Goal: Transaction & Acquisition: Purchase product/service

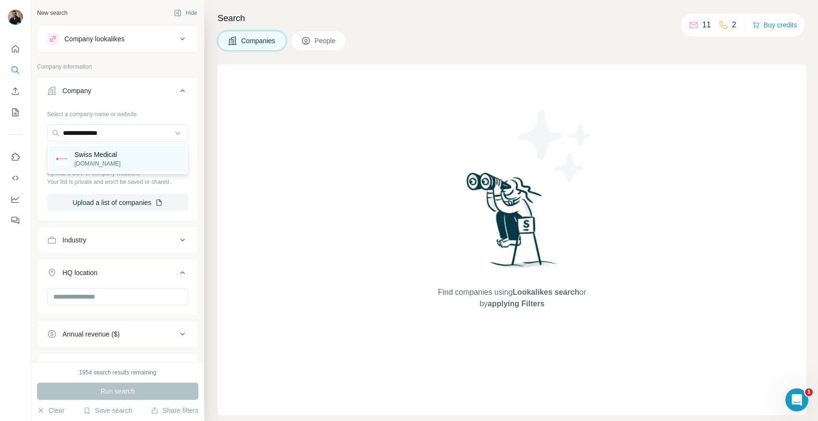
type input "**********"
click at [111, 163] on p "swissclinic.hu" at bounding box center [97, 163] width 46 height 9
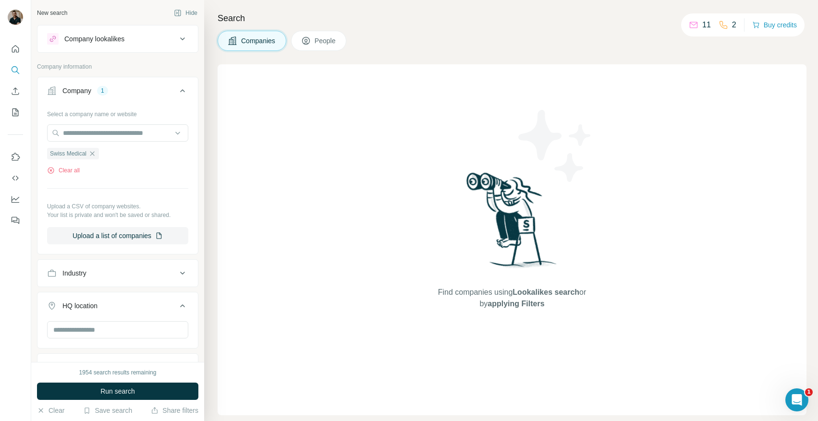
click at [132, 382] on div "1954 search results remaining Run search Clear Save search Share filters" at bounding box center [117, 391] width 173 height 59
click at [131, 392] on span "Run search" at bounding box center [117, 392] width 35 height 10
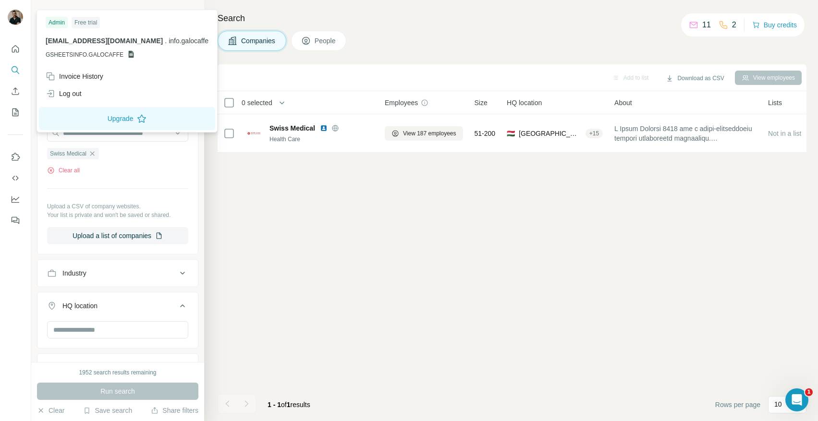
click at [9, 20] on img at bounding box center [15, 17] width 15 height 15
click at [67, 95] on div "Log out" at bounding box center [64, 94] width 36 height 10
click at [797, 398] on icon "Open Intercom Messenger" at bounding box center [796, 399] width 16 height 16
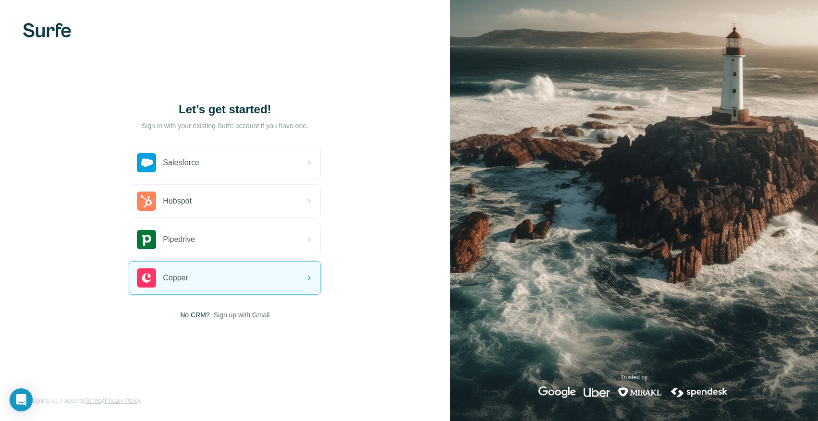
click at [257, 316] on span "Sign up with Gmail" at bounding box center [242, 315] width 56 height 10
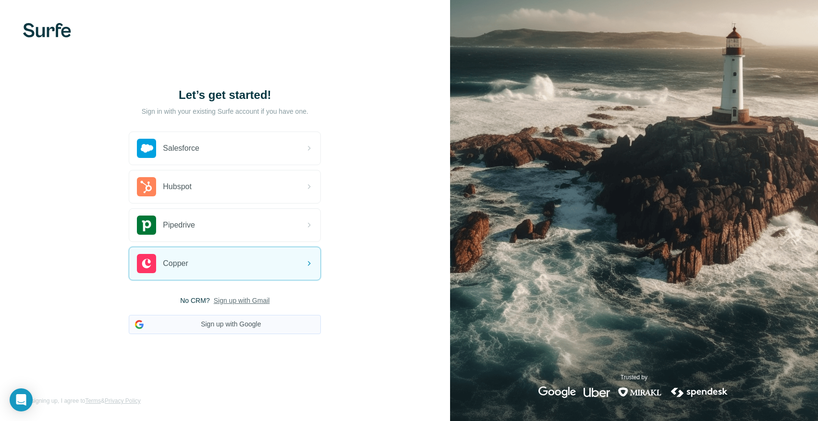
click at [244, 325] on button "Sign up with Google" at bounding box center [225, 324] width 192 height 19
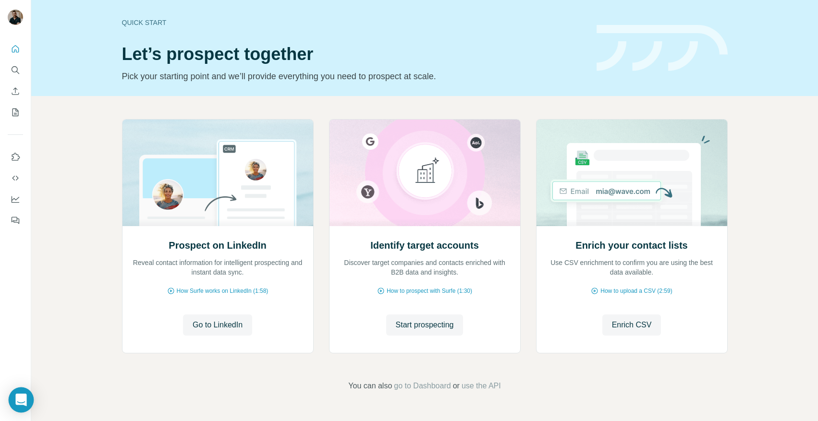
click at [24, 404] on icon "Open Intercom Messenger" at bounding box center [20, 400] width 11 height 12
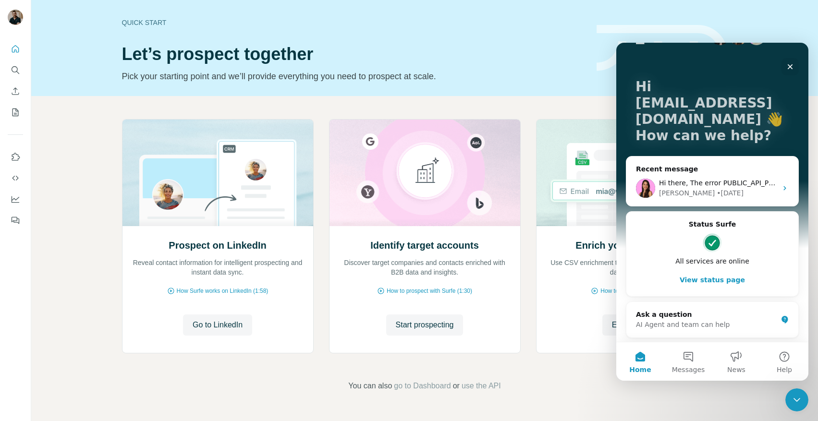
scroll to position [33, 0]
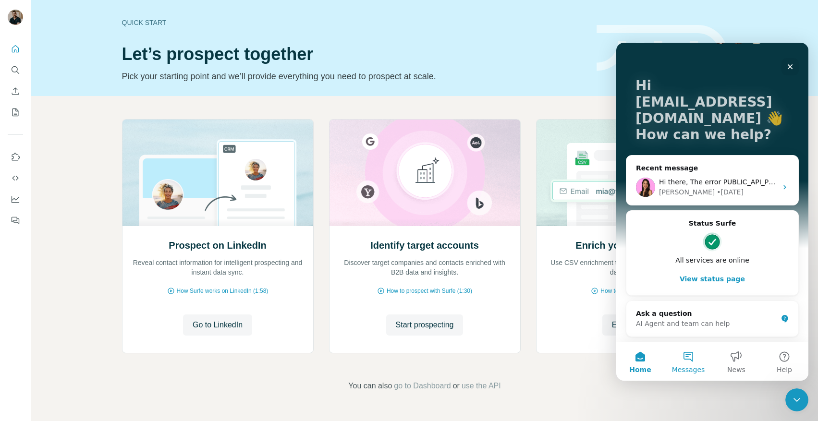
click at [696, 342] on button "Messages" at bounding box center [688, 361] width 48 height 38
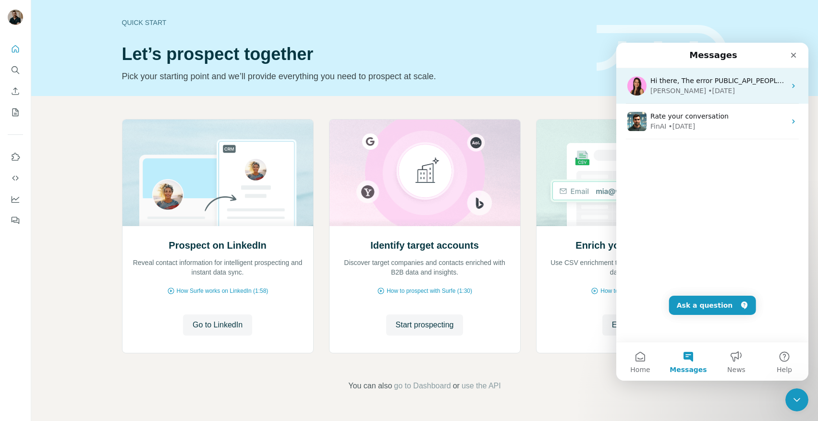
click at [708, 87] on div "• [DATE]" at bounding box center [721, 91] width 27 height 10
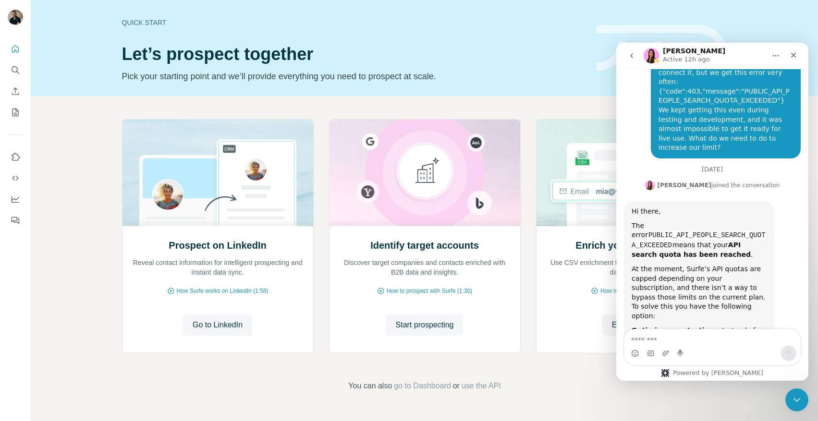
scroll to position [365, 0]
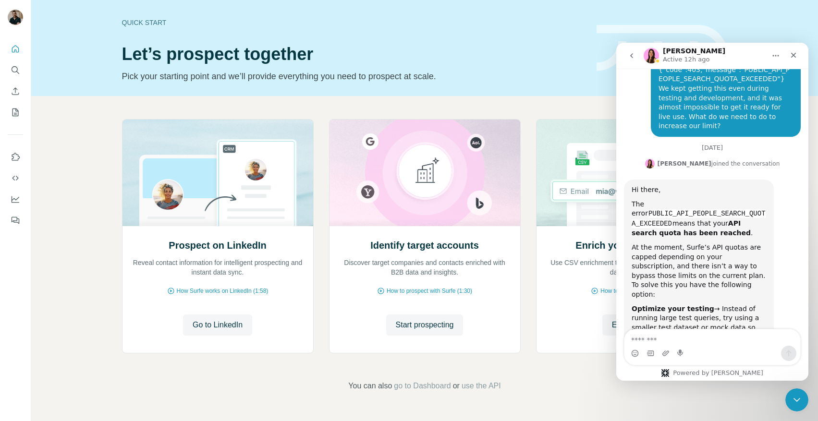
drag, startPoint x: 676, startPoint y: 300, endPoint x: 623, endPoint y: 149, distance: 159.3
click at [623, 149] on div "Hello ☀️ ​ Still have questions about the Surfe plans and pricing shown? ​ Visi…" at bounding box center [712, 40] width 192 height 675
copy div "Hi there, The error PUBLIC_API_PEOPLE_SEARCH_QUOTA_EXCEEDED means that your API…"
click at [792, 53] on icon "Close" at bounding box center [793, 55] width 8 height 8
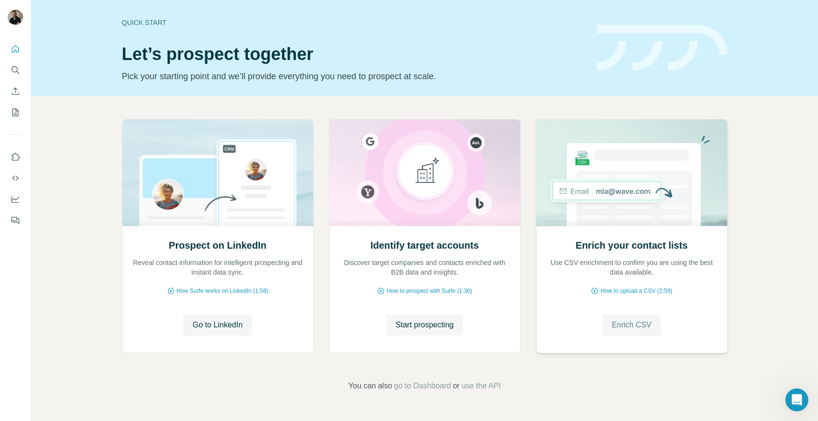
click at [609, 326] on button "Enrich CSV" at bounding box center [631, 325] width 59 height 21
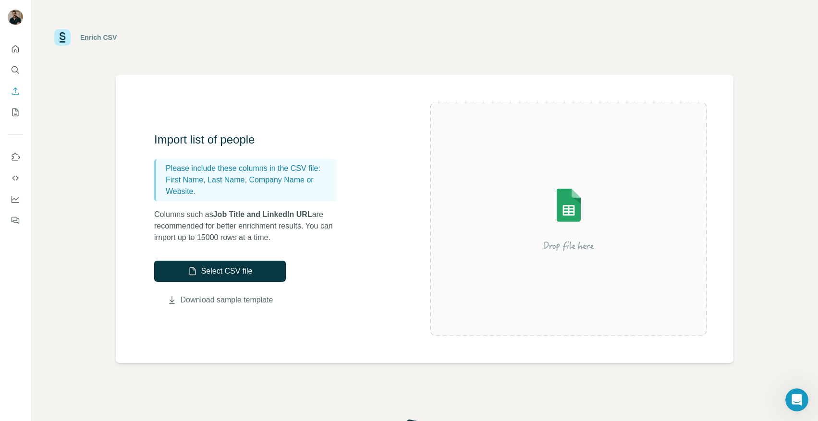
click at [219, 298] on link "Download sample template" at bounding box center [227, 300] width 93 height 12
click at [12, 69] on icon "Search" at bounding box center [16, 70] width 10 height 10
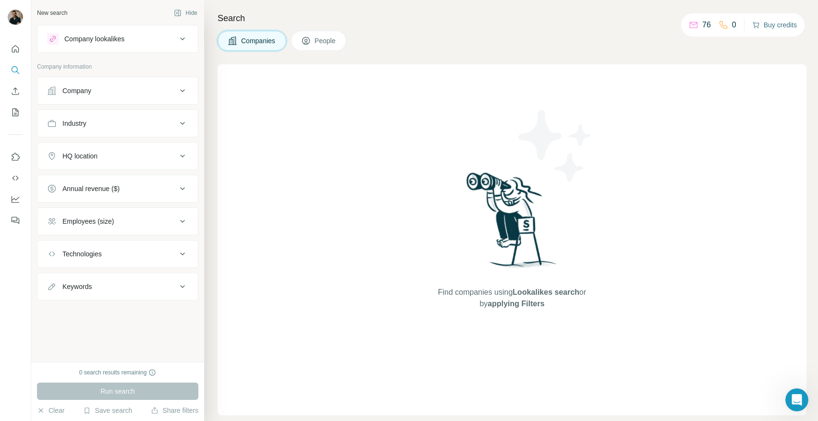
click at [777, 21] on button "Buy credits" at bounding box center [774, 24] width 45 height 13
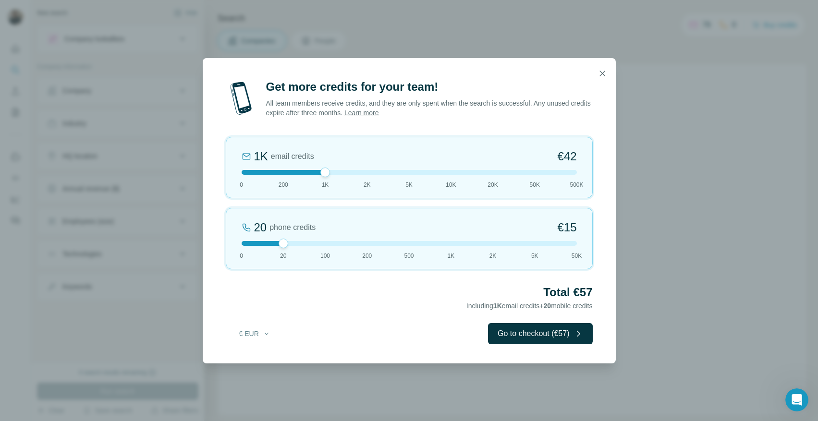
drag, startPoint x: 285, startPoint y: 170, endPoint x: 332, endPoint y: 175, distance: 47.8
click at [332, 175] on div "1K email credits €42 0 200 1K 2K 5K 10K 20K 50K 500K" at bounding box center [409, 167] width 367 height 61
click at [533, 172] on div at bounding box center [409, 172] width 335 height 5
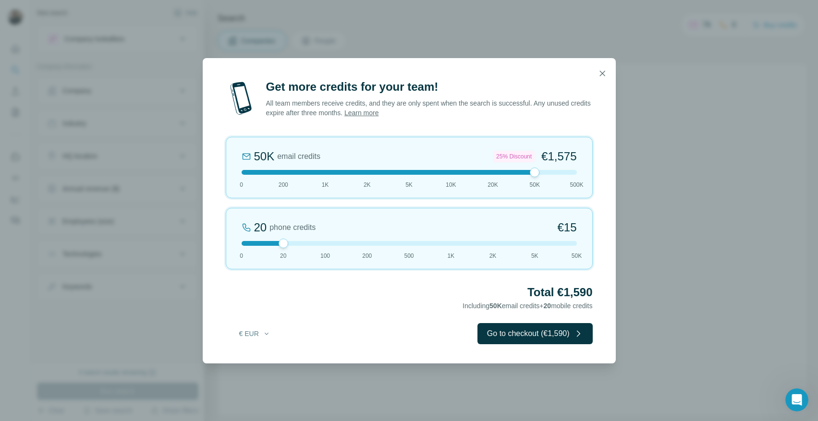
click at [495, 170] on div at bounding box center [409, 172] width 335 height 5
click at [452, 169] on div "20K email credits 18% Discount €693 0 200 1K 2K 5K 10K 20K 50K 500K" at bounding box center [409, 167] width 367 height 61
click at [597, 74] on icon "button" at bounding box center [602, 74] width 10 height 10
